Goal: Task Accomplishment & Management: Complete application form

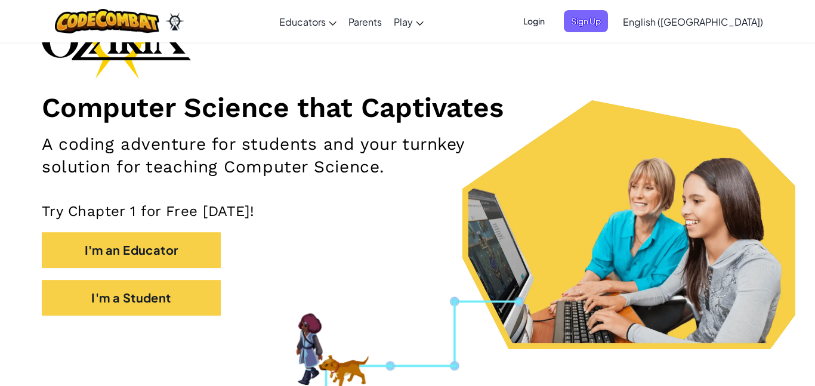
scroll to position [107, 0]
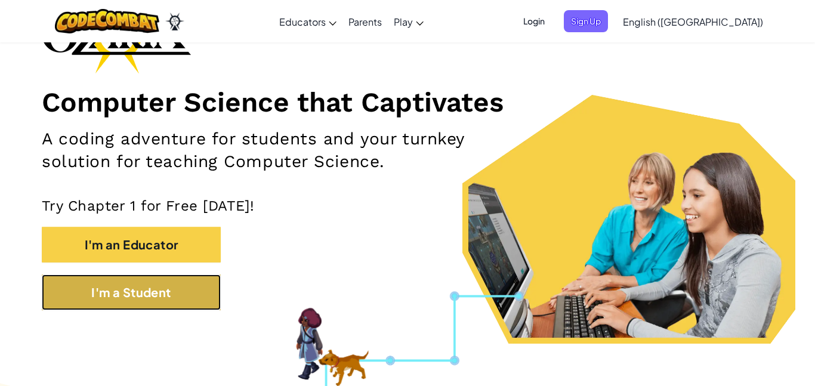
click at [185, 301] on button "I'm a Student" at bounding box center [131, 292] width 179 height 36
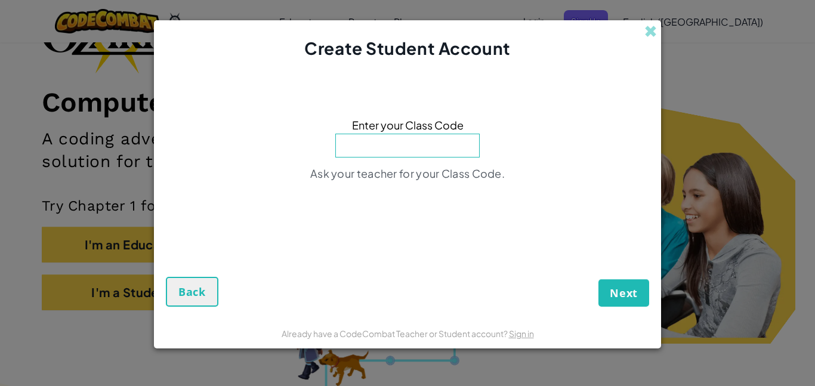
type input "BigPinkSwim"
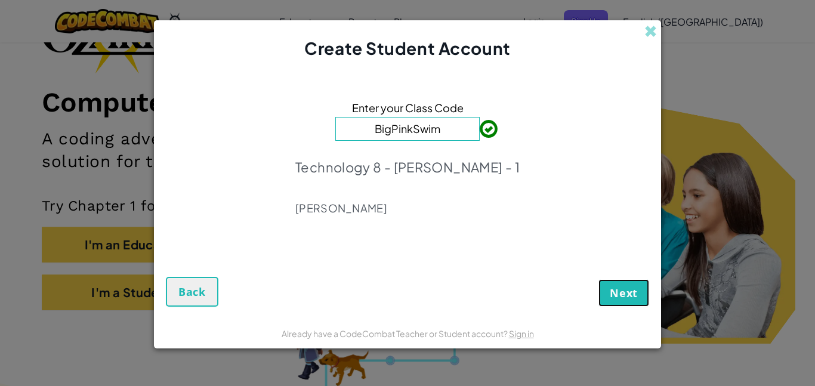
click at [612, 300] on span "Next" at bounding box center [624, 293] width 28 height 14
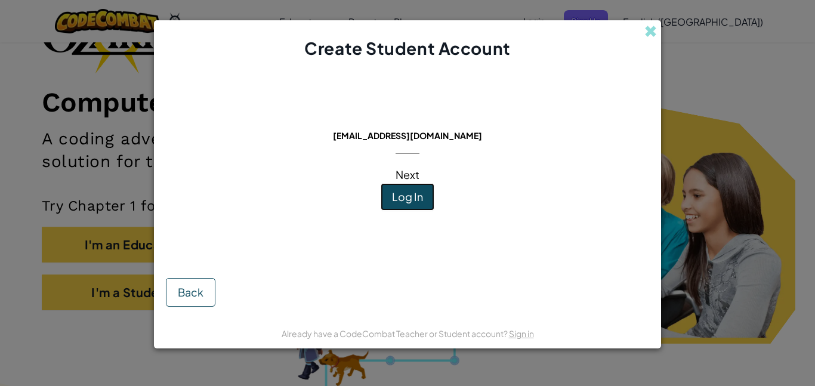
click at [417, 198] on span "Log In" at bounding box center [407, 197] width 31 height 14
